Goal: Information Seeking & Learning: Learn about a topic

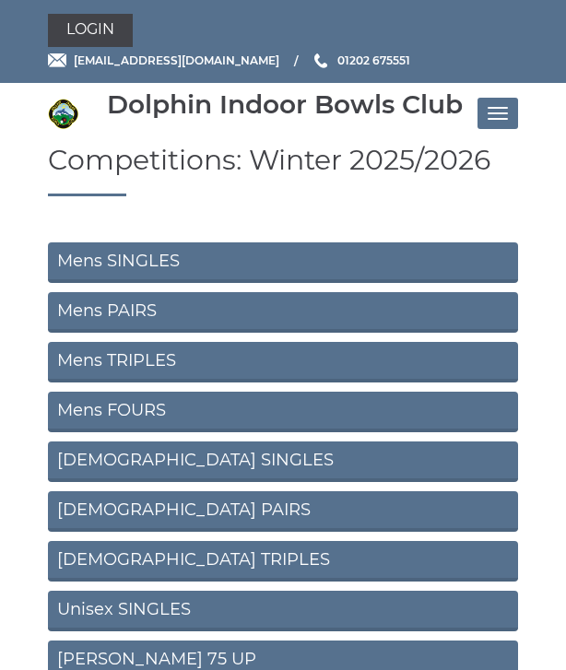
click at [153, 358] on link "Mens TRIPLES" at bounding box center [283, 362] width 470 height 41
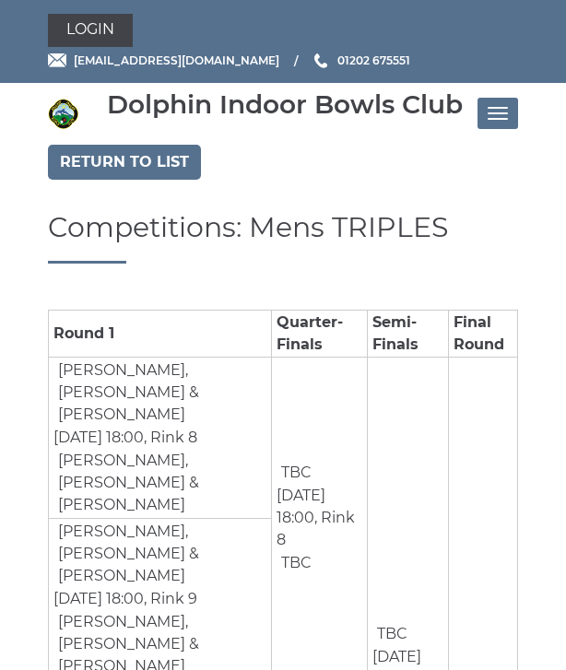
click at [126, 159] on link "Return to list" at bounding box center [124, 162] width 153 height 35
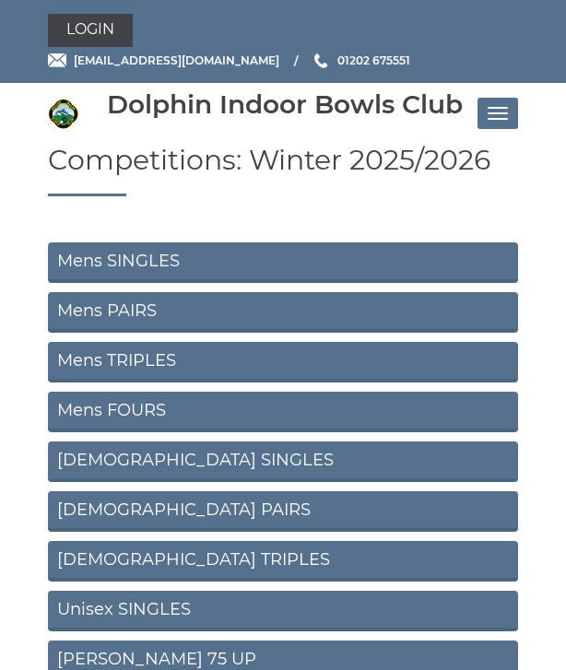
click at [159, 616] on link "Unisex SINGLES" at bounding box center [283, 611] width 470 height 41
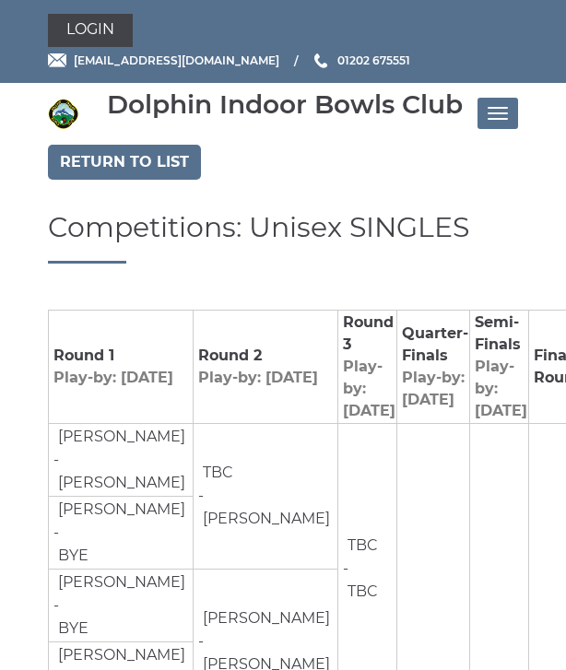
click at [124, 161] on link "Return to list" at bounding box center [124, 162] width 153 height 35
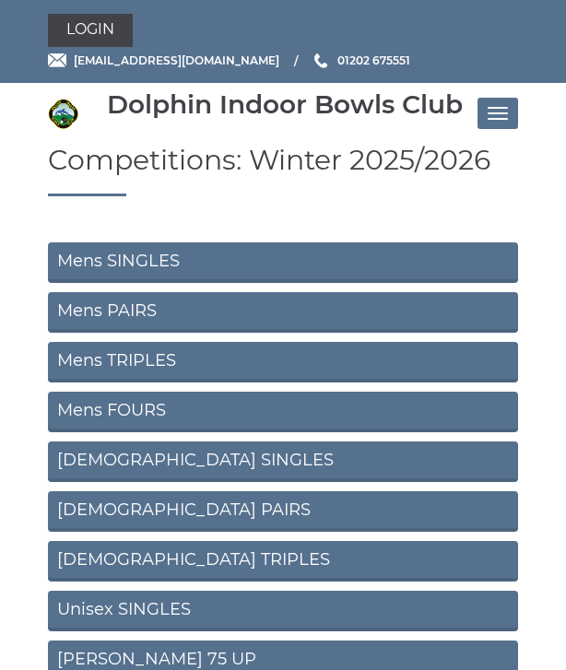
click at [131, 407] on link "Mens FOURS" at bounding box center [283, 412] width 470 height 41
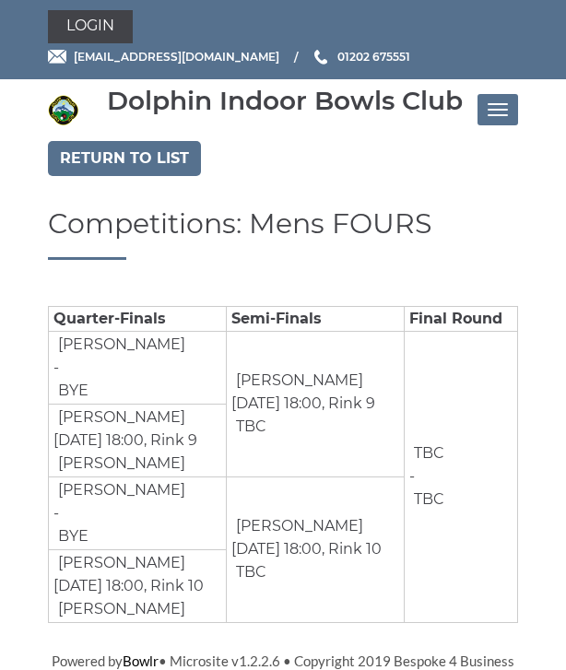
scroll to position [3, 0]
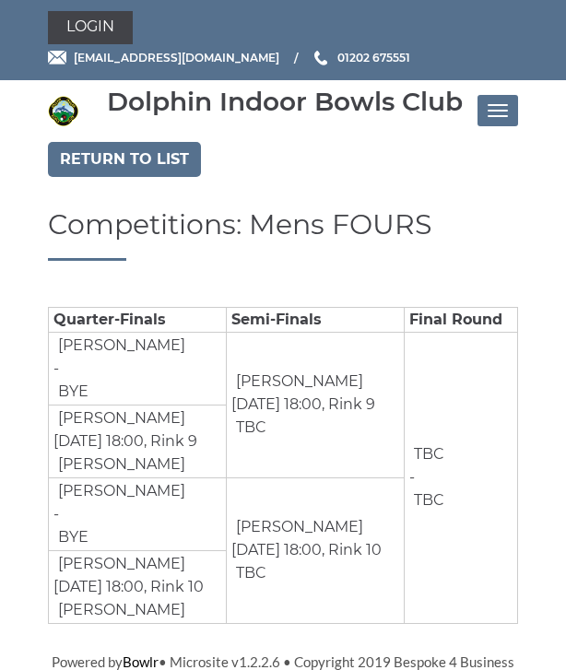
click at [114, 163] on link "Return to list" at bounding box center [124, 159] width 153 height 35
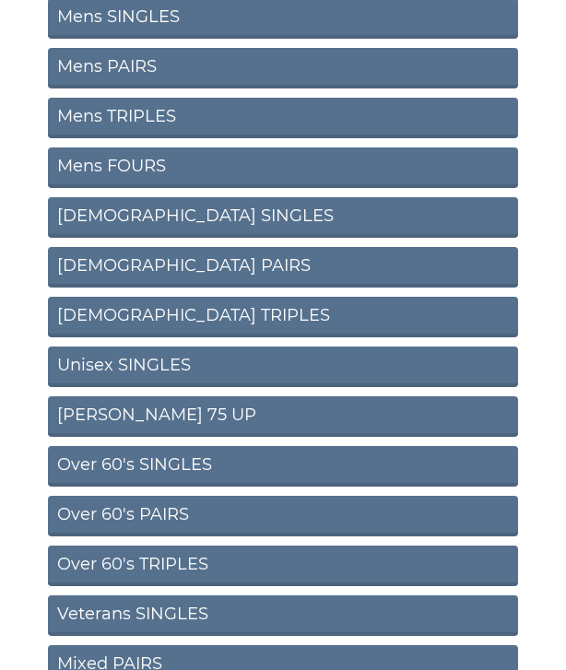
scroll to position [245, 0]
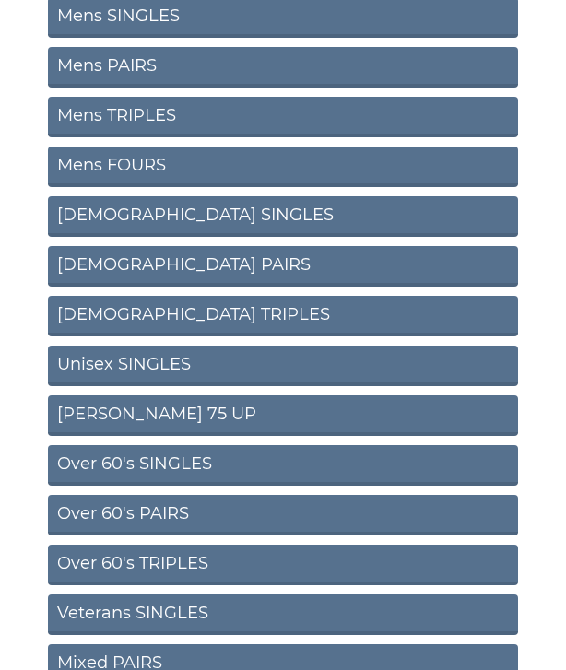
click at [177, 468] on link "Over 60's SINGLES" at bounding box center [283, 465] width 470 height 41
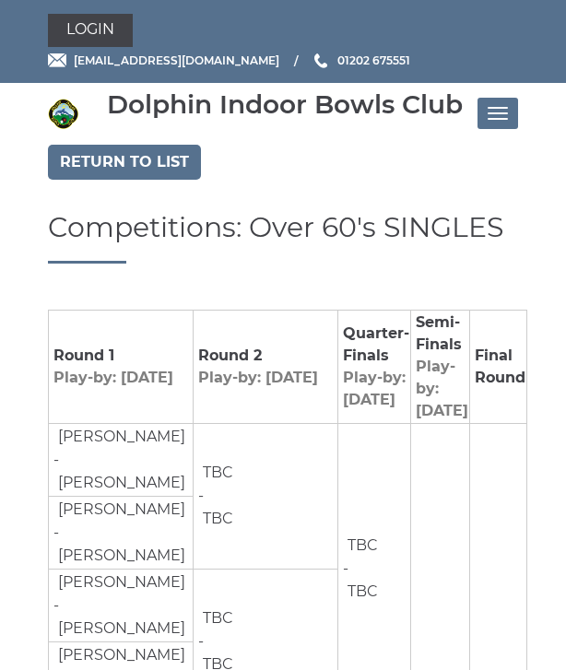
click at [127, 166] on link "Return to list" at bounding box center [124, 162] width 153 height 35
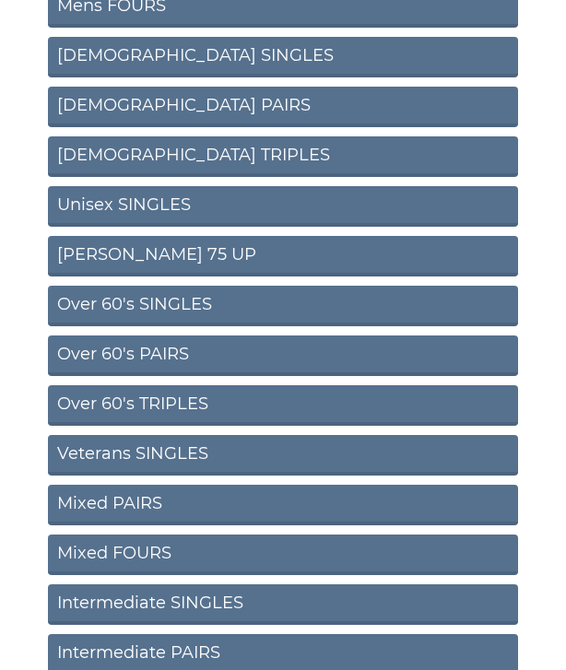
scroll to position [406, 0]
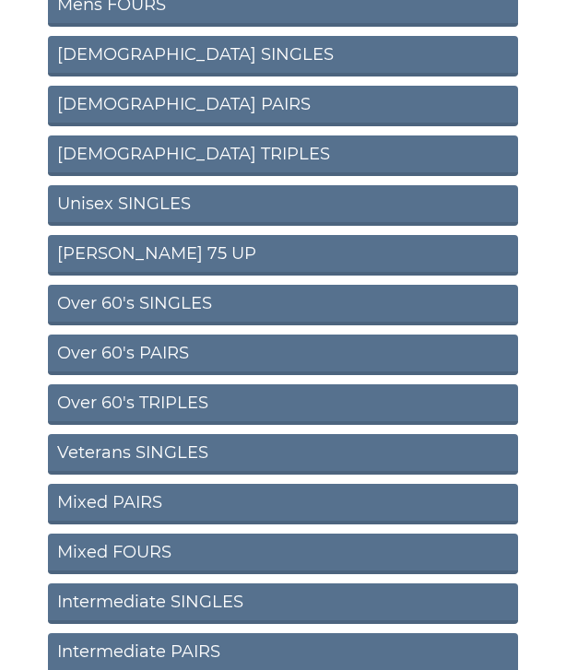
click at [186, 603] on link "Intermediate SINGLES" at bounding box center [283, 603] width 470 height 41
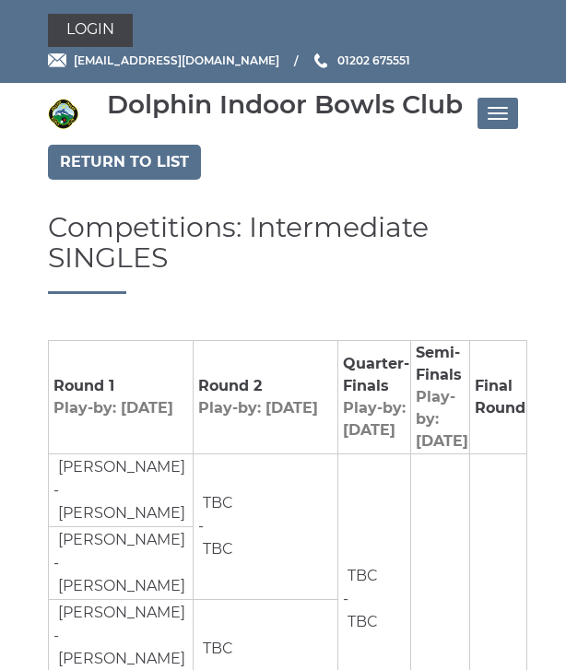
click at [125, 171] on link "Return to list" at bounding box center [124, 162] width 153 height 35
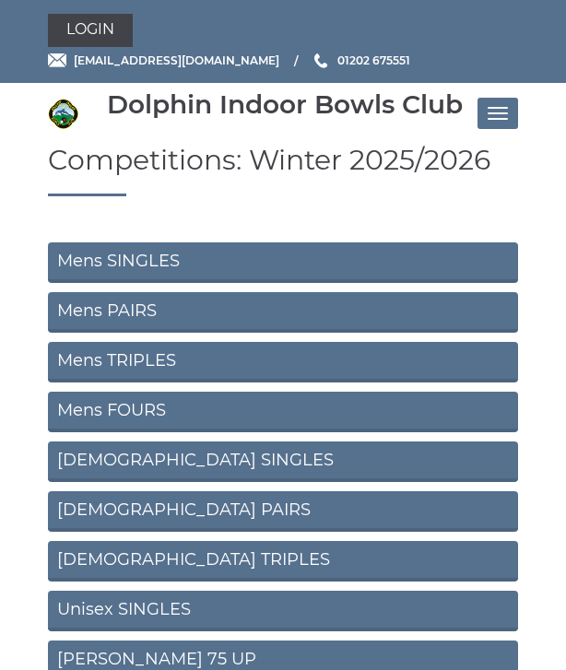
click at [168, 609] on link "Unisex SINGLES" at bounding box center [283, 611] width 470 height 41
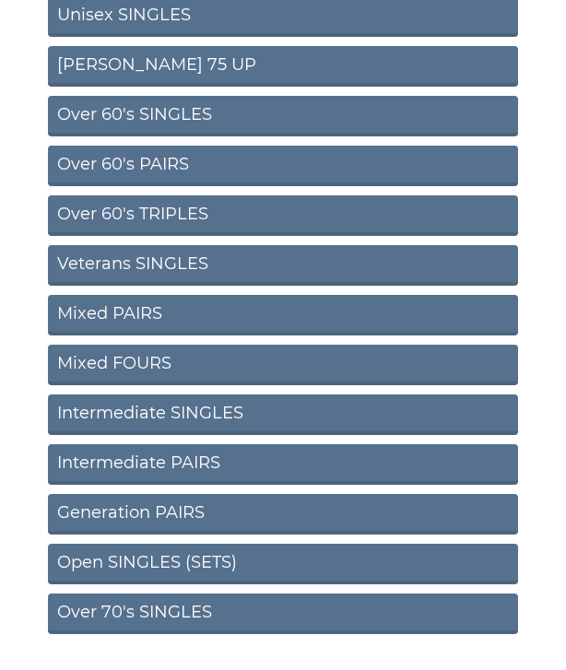
scroll to position [595, 0]
click at [187, 619] on link "Over 70's SINGLES" at bounding box center [283, 614] width 470 height 41
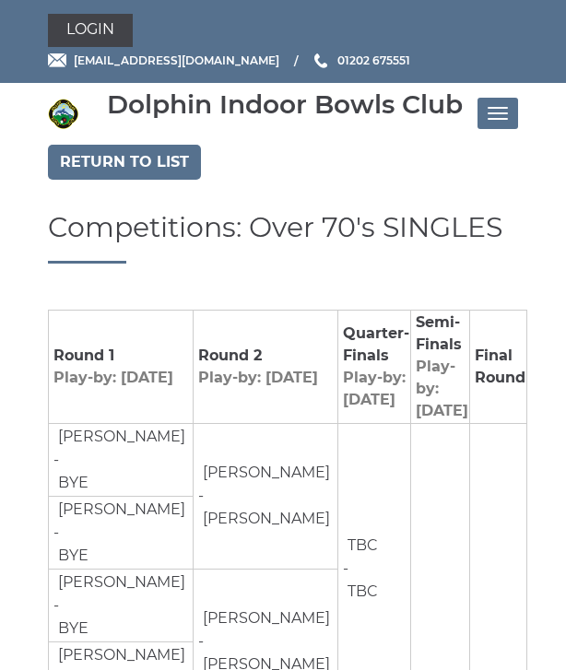
click at [136, 160] on link "Return to list" at bounding box center [124, 162] width 153 height 35
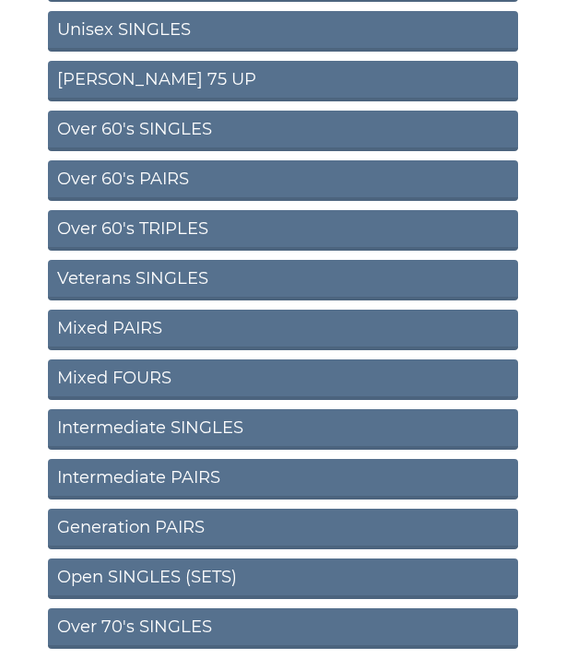
scroll to position [595, 0]
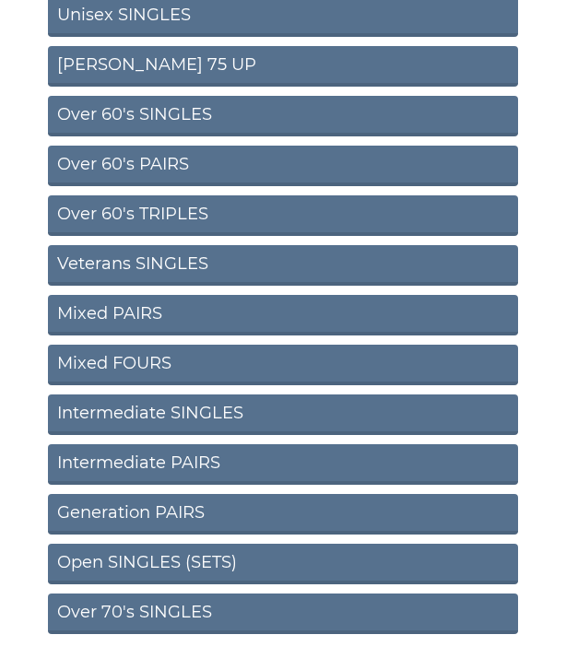
click at [161, 563] on link "Open SINGLES (SETS)" at bounding box center [283, 564] width 470 height 41
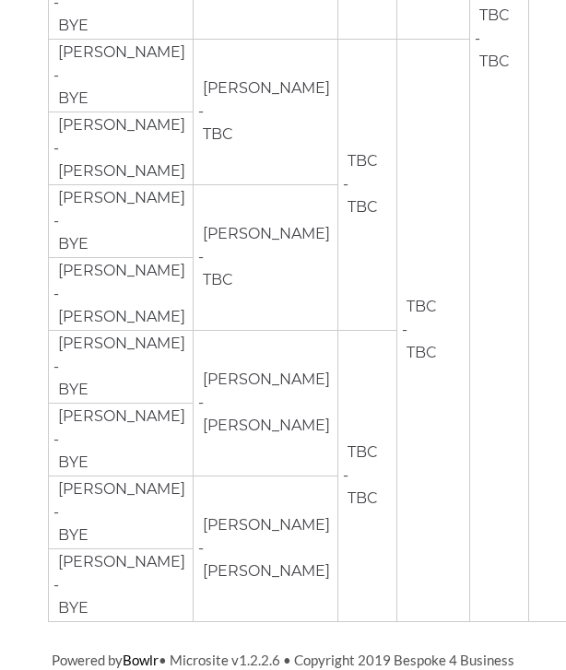
scroll to position [2678, 0]
